Goal: Information Seeking & Learning: Learn about a topic

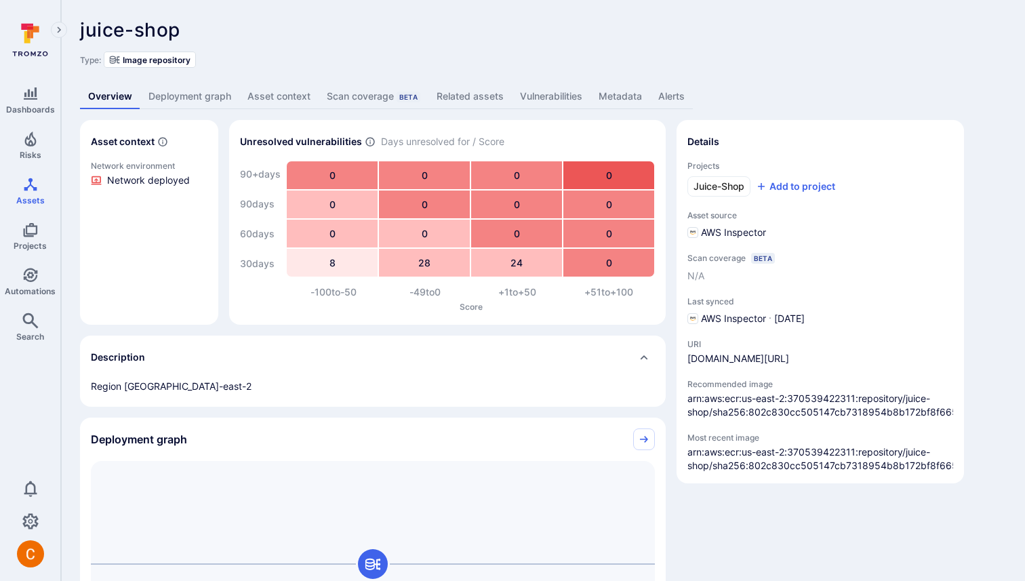
click at [190, 98] on link "Deployment graph" at bounding box center [189, 96] width 99 height 25
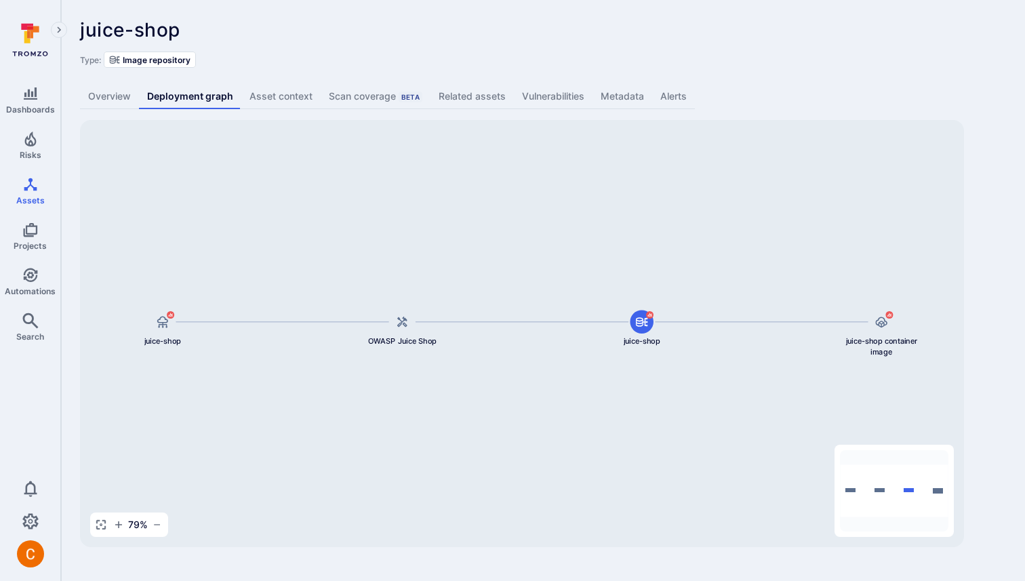
click at [783, 70] on div "juice-shop ... Show more Type: Image repository Overview Deployment graph Asset…" at bounding box center [543, 283] width 964 height 566
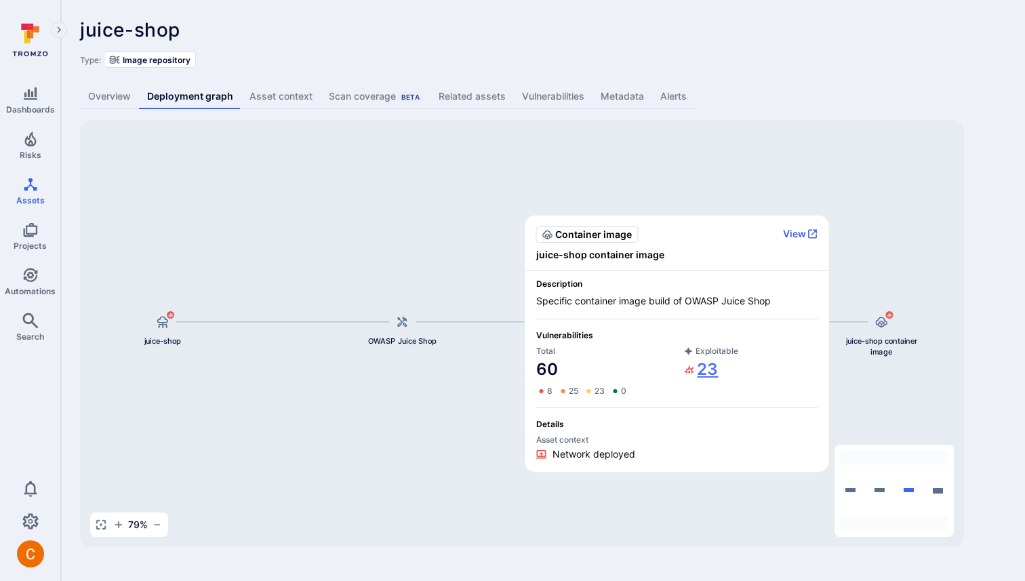
click at [710, 369] on link "23" at bounding box center [701, 369] width 35 height 22
